Goal: Download file/media

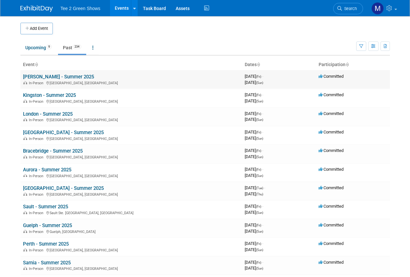
click at [52, 76] on link "[PERSON_NAME] - Summer 2025" at bounding box center [58, 77] width 71 height 6
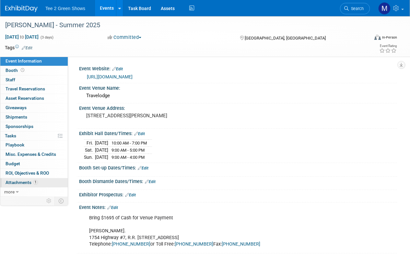
click at [37, 181] on span "1" at bounding box center [35, 182] width 5 height 5
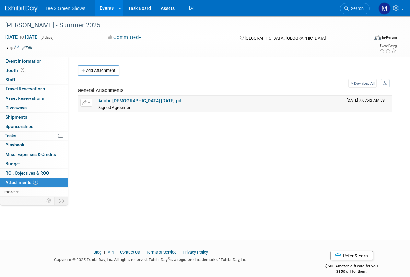
click at [106, 101] on link "Adobe Scan Jun 4, 2025.pdf" at bounding box center [140, 100] width 85 height 5
